Goal: Transaction & Acquisition: Download file/media

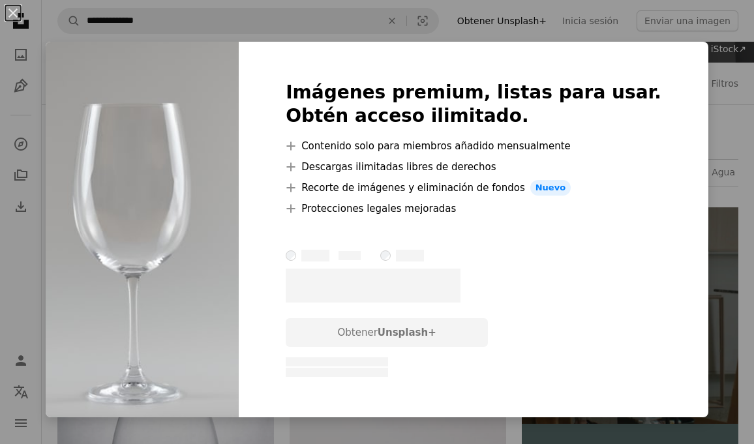
scroll to position [0, 312]
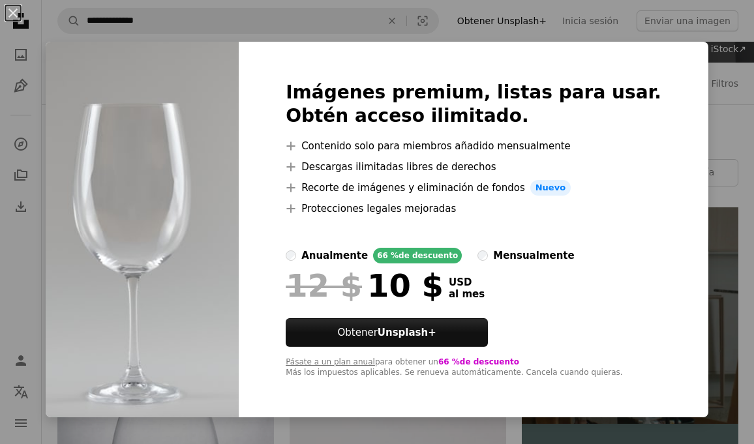
click at [368, 251] on div "anualmente" at bounding box center [334, 256] width 67 height 16
click at [360, 34] on div "An X shape Imágenes premium, listas para usar. Obtén acceso ilimitado. A plus s…" at bounding box center [377, 222] width 754 height 444
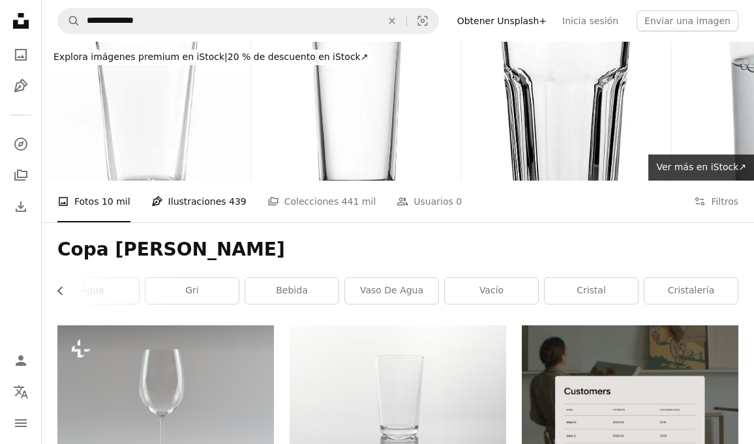
click at [193, 203] on link "Pen Tool Ilustraciones 439" at bounding box center [198, 202] width 95 height 42
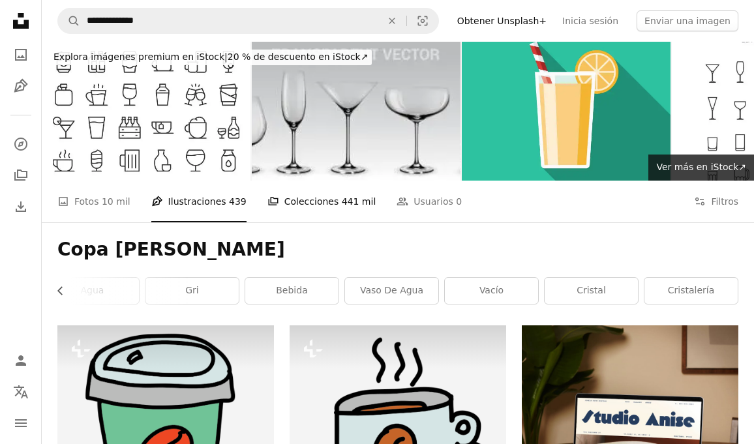
click at [288, 212] on link "A stack of folders Colecciones 441 mil" at bounding box center [321, 202] width 109 height 42
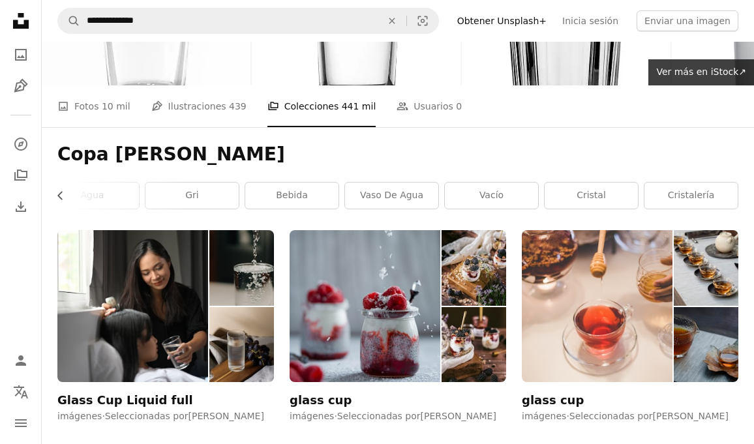
scroll to position [67, 0]
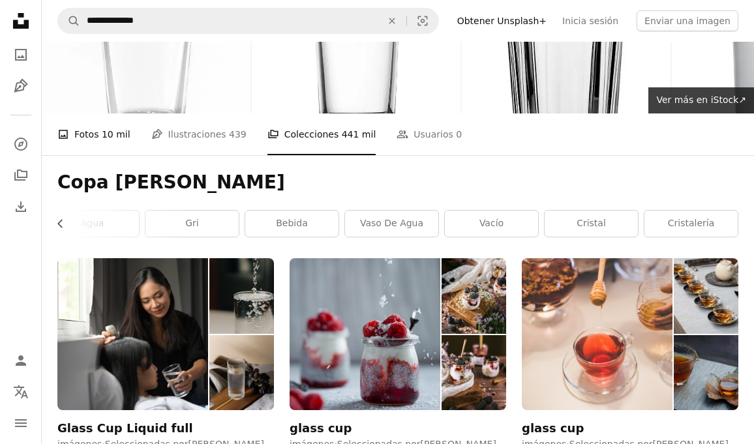
click at [109, 136] on span "10 mil" at bounding box center [116, 134] width 29 height 14
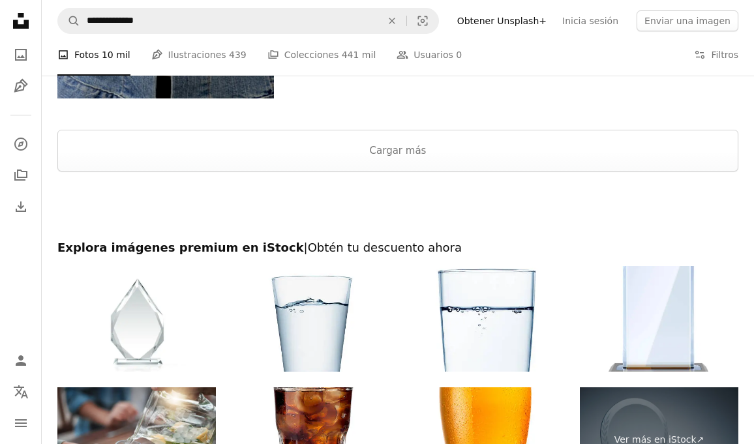
scroll to position [2194, 0]
click at [338, 133] on button "Cargar más" at bounding box center [397, 151] width 681 height 42
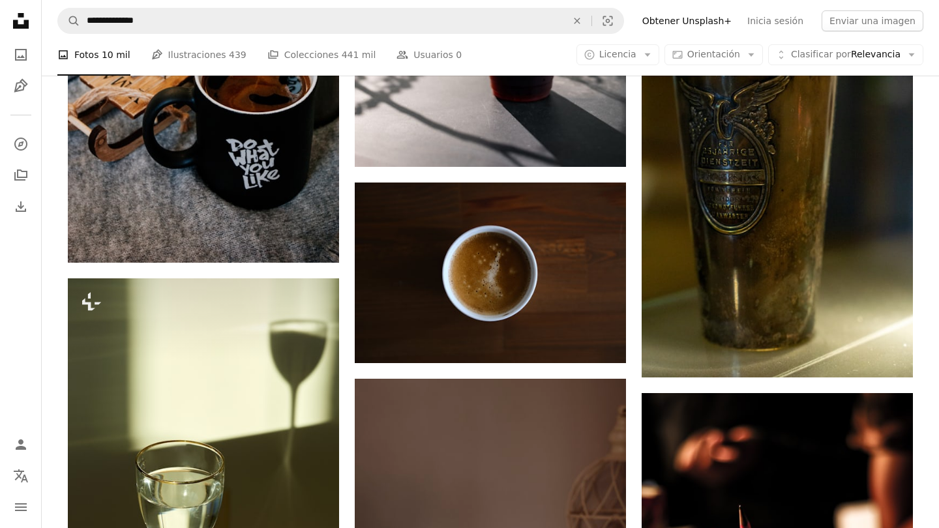
scroll to position [0, 147]
